Goal: Information Seeking & Learning: Learn about a topic

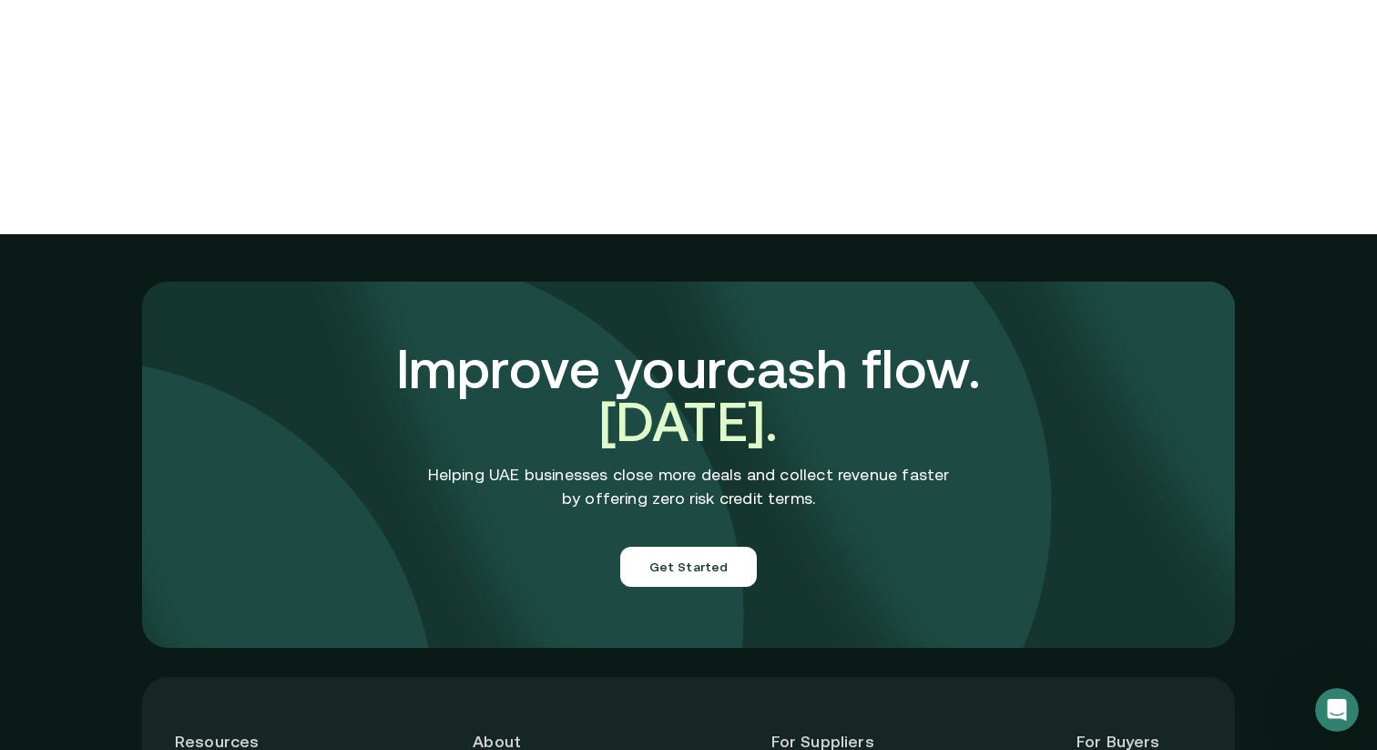
scroll to position [6374, 0]
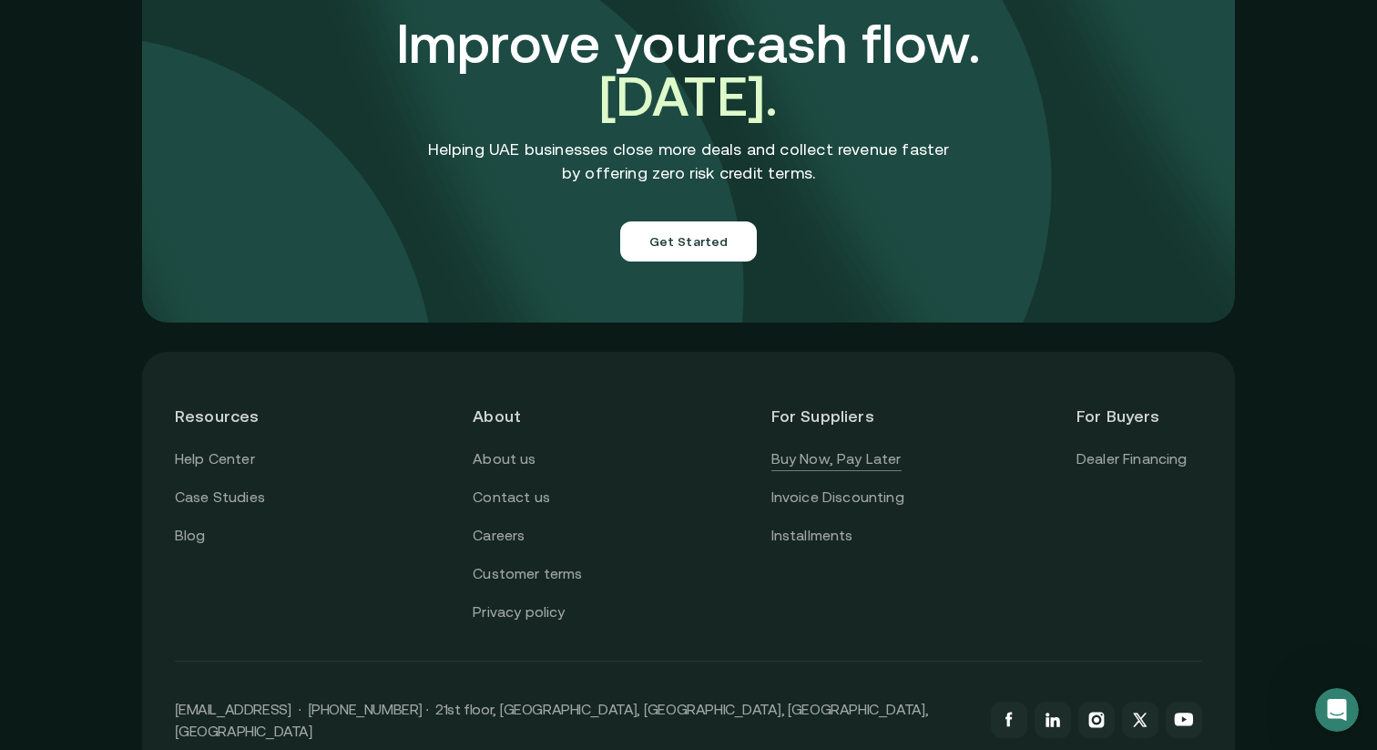
click at [841, 447] on link "Buy Now, Pay Later" at bounding box center [837, 459] width 130 height 24
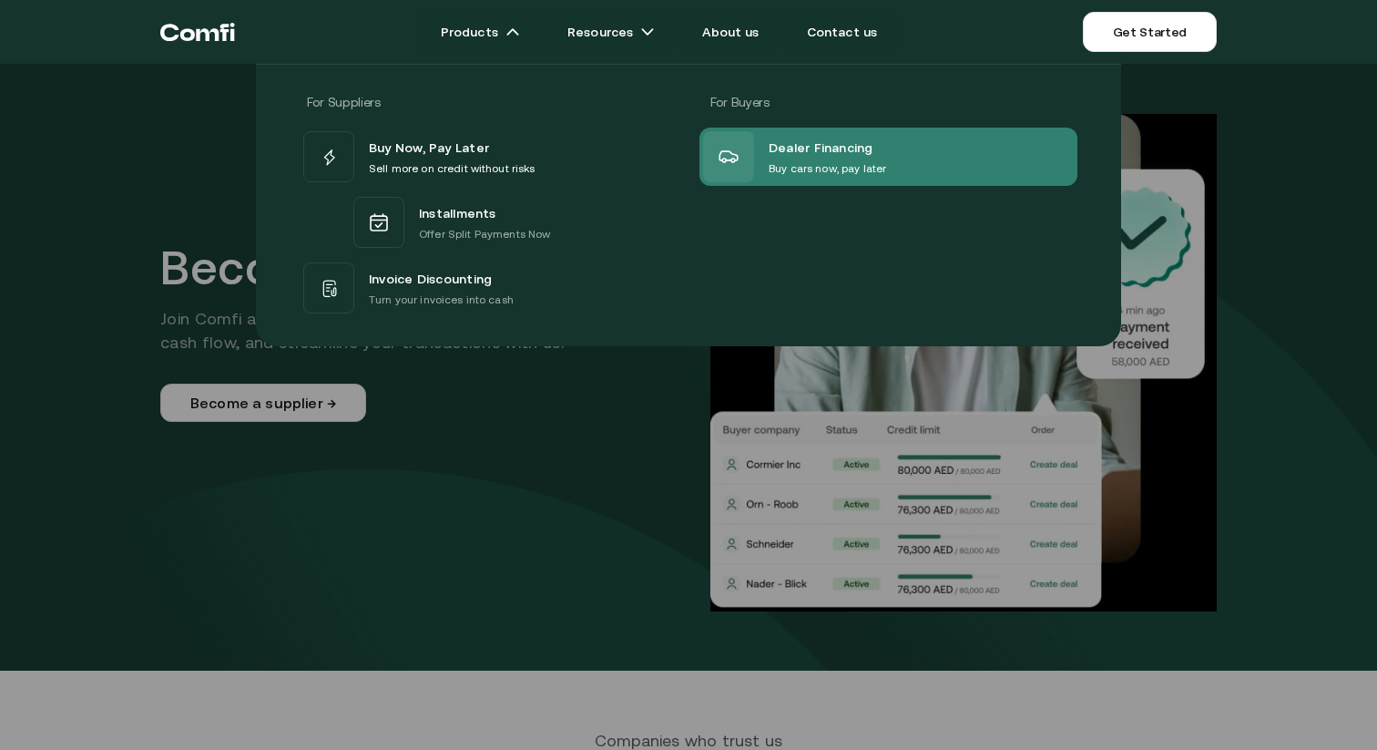
click at [778, 147] on span "Dealer Financing" at bounding box center [821, 148] width 105 height 24
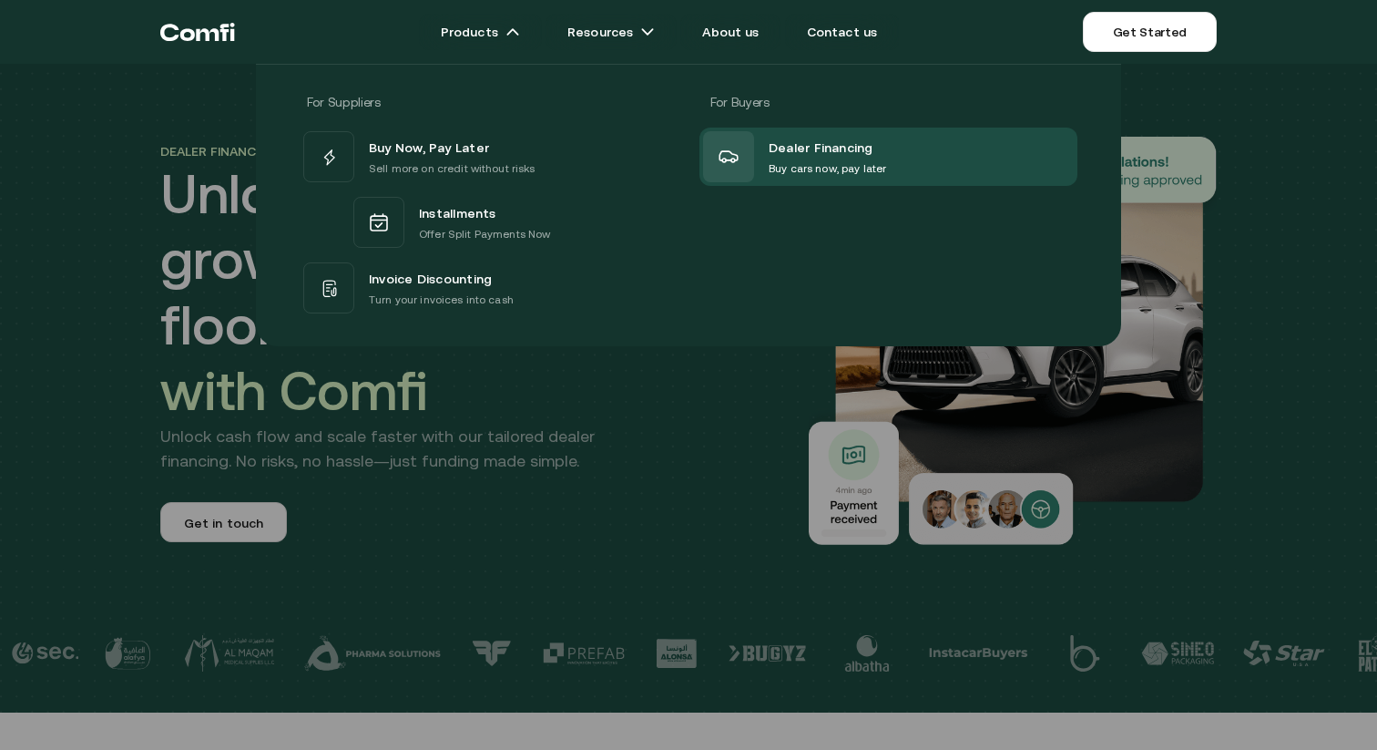
click at [705, 497] on div at bounding box center [688, 439] width 1377 height 750
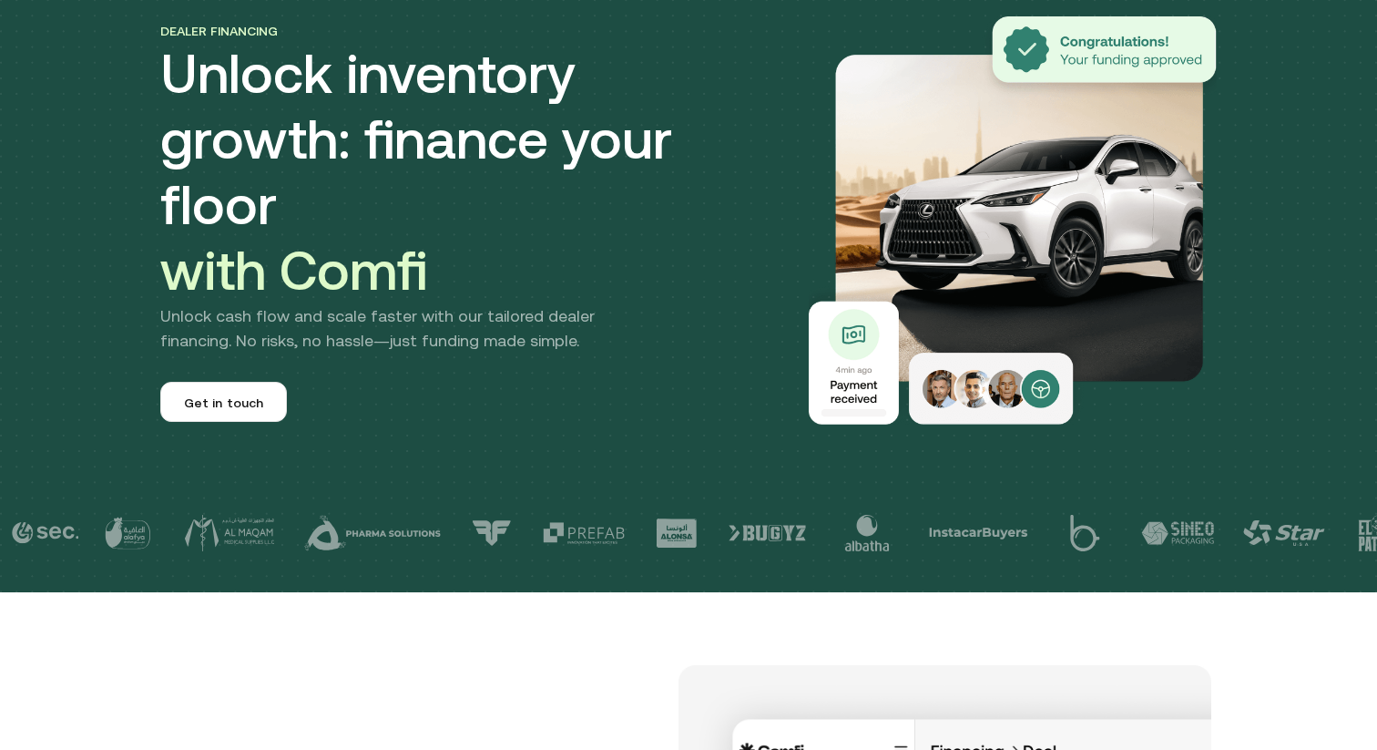
scroll to position [123, 0]
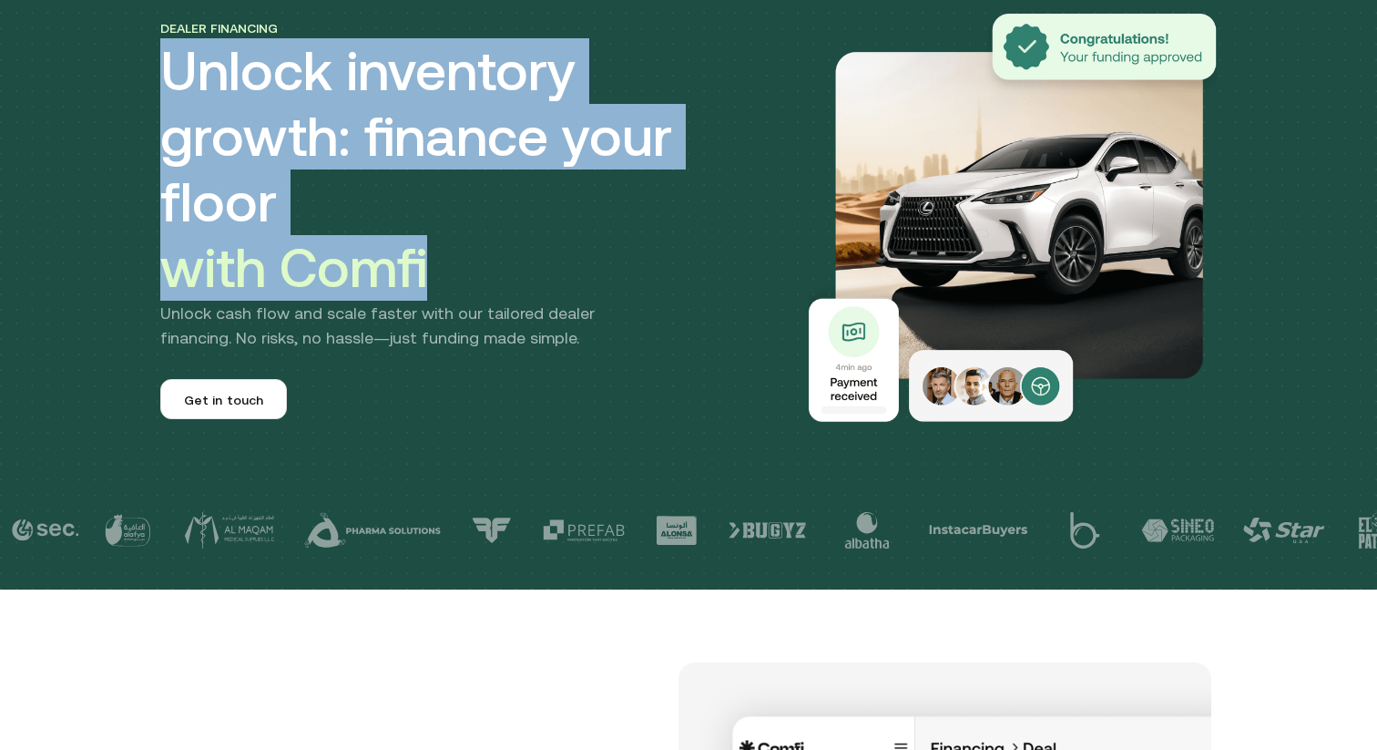
drag, startPoint x: 168, startPoint y: 101, endPoint x: 437, endPoint y: 247, distance: 306.5
click at [437, 247] on h1 "Unlock inventory growth: finance your floor with Comfi" at bounding box center [469, 169] width 619 height 262
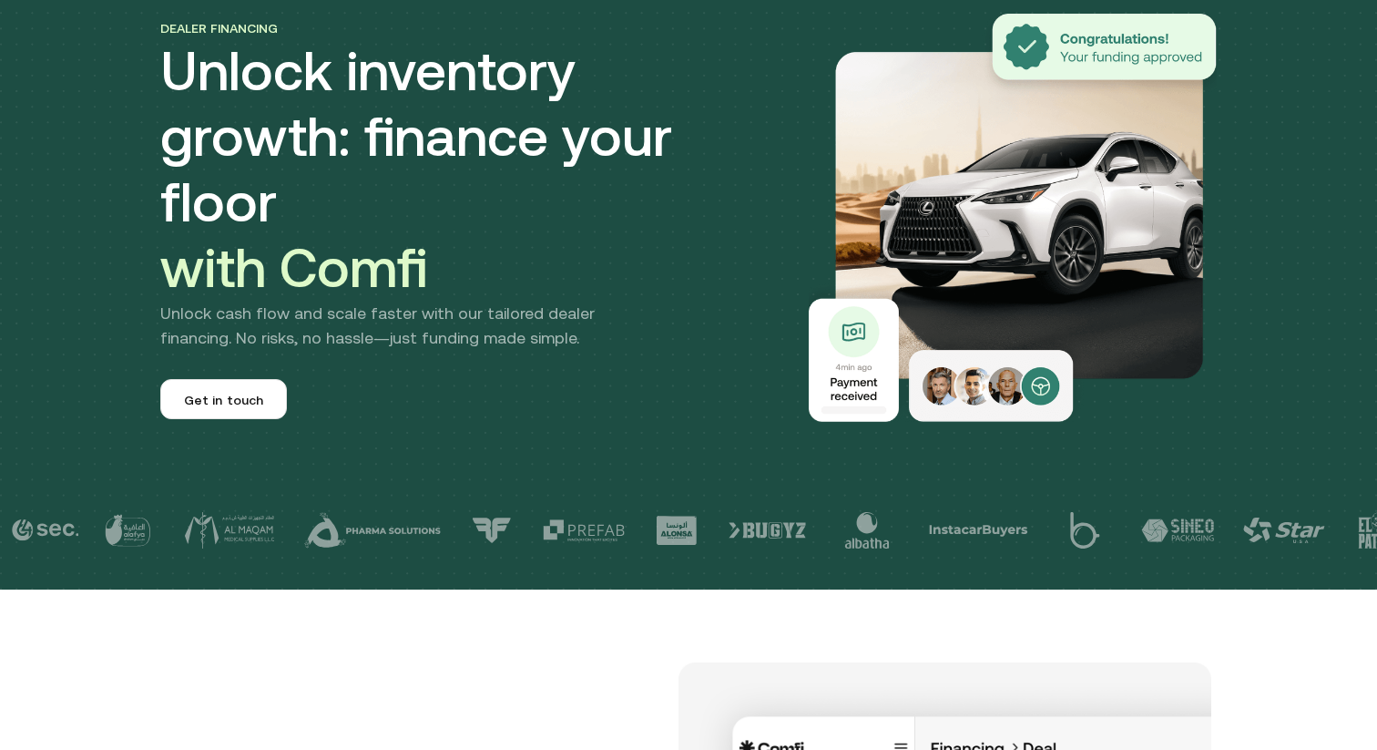
click at [458, 244] on h1 "Unlock inventory growth: finance your floor with Comfi" at bounding box center [469, 169] width 619 height 262
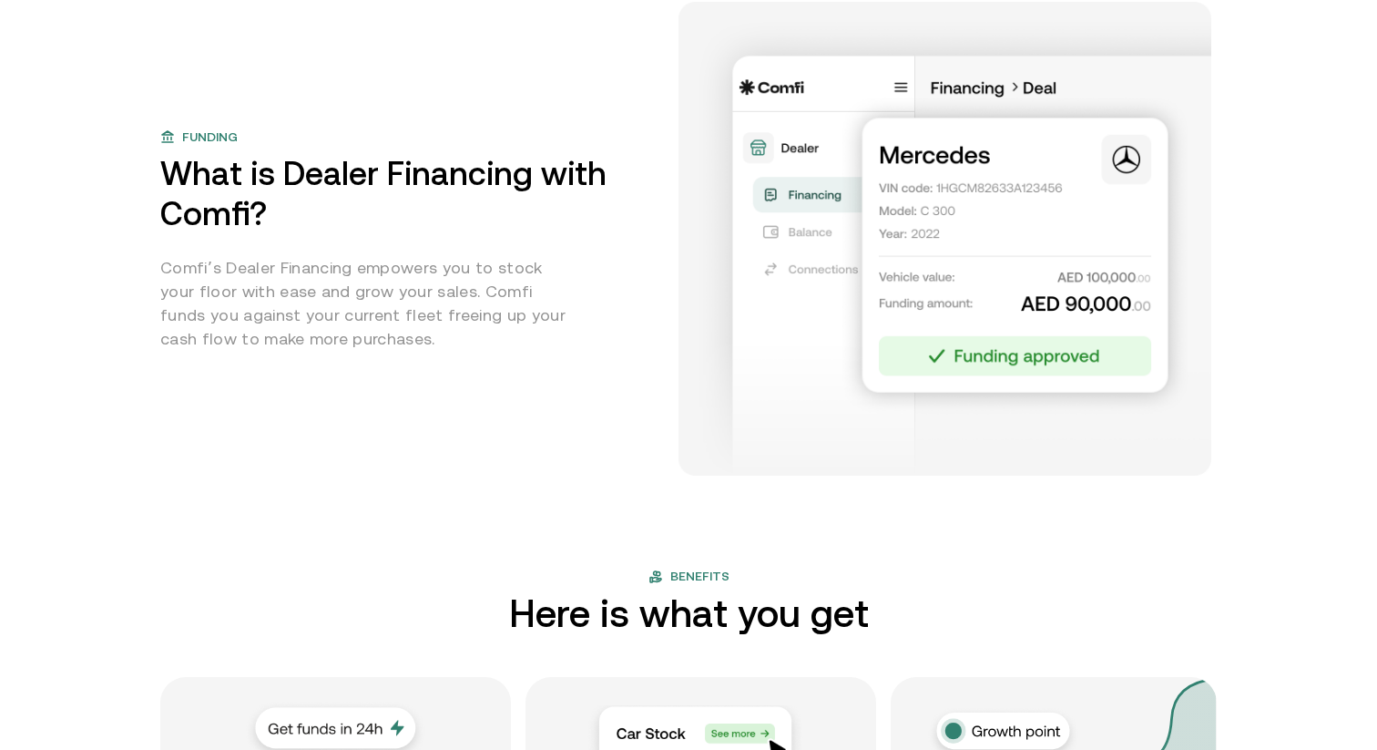
scroll to position [0, 0]
